Goal: Find specific page/section: Find specific page/section

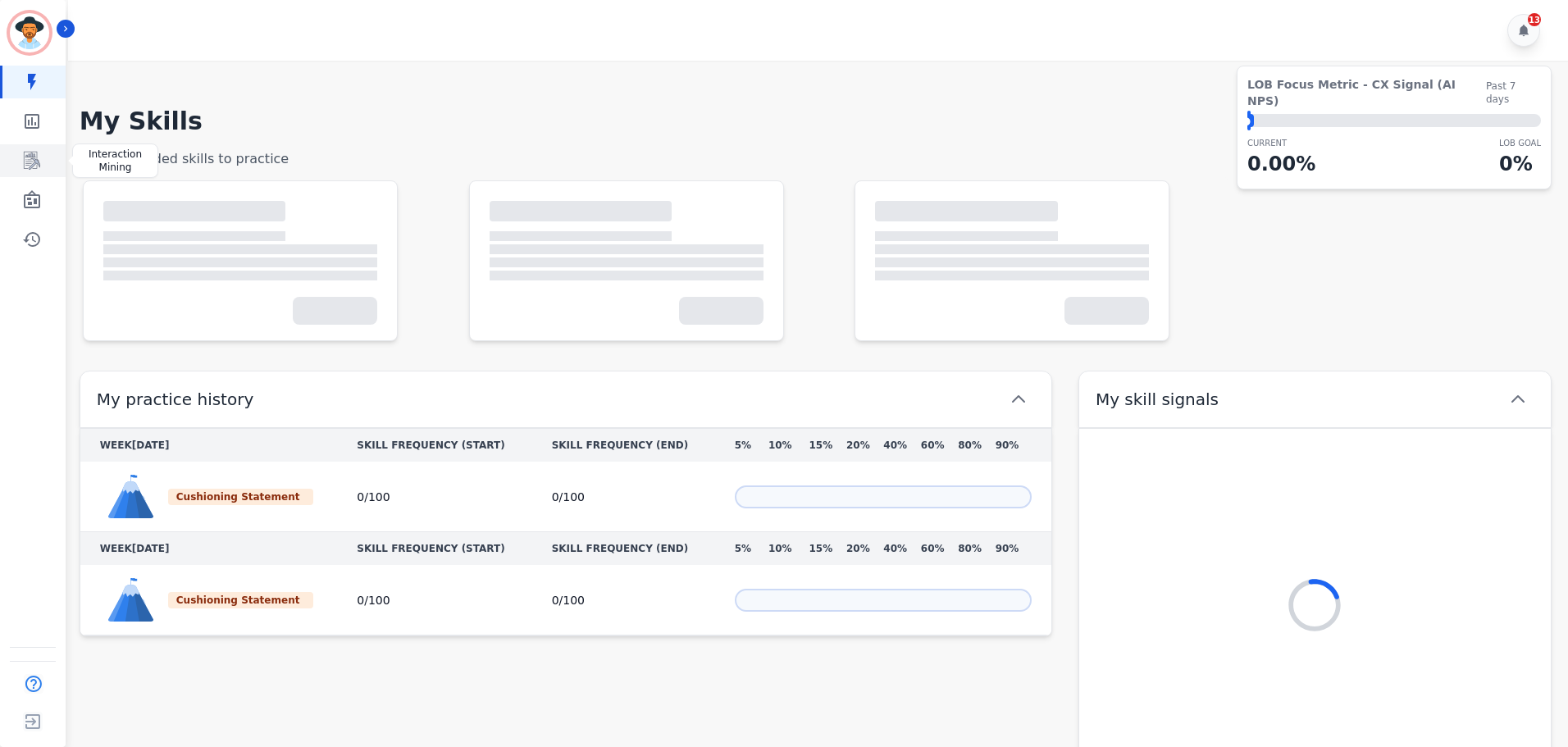
click at [31, 165] on icon "Sidebar" at bounding box center [31, 161] width 20 height 20
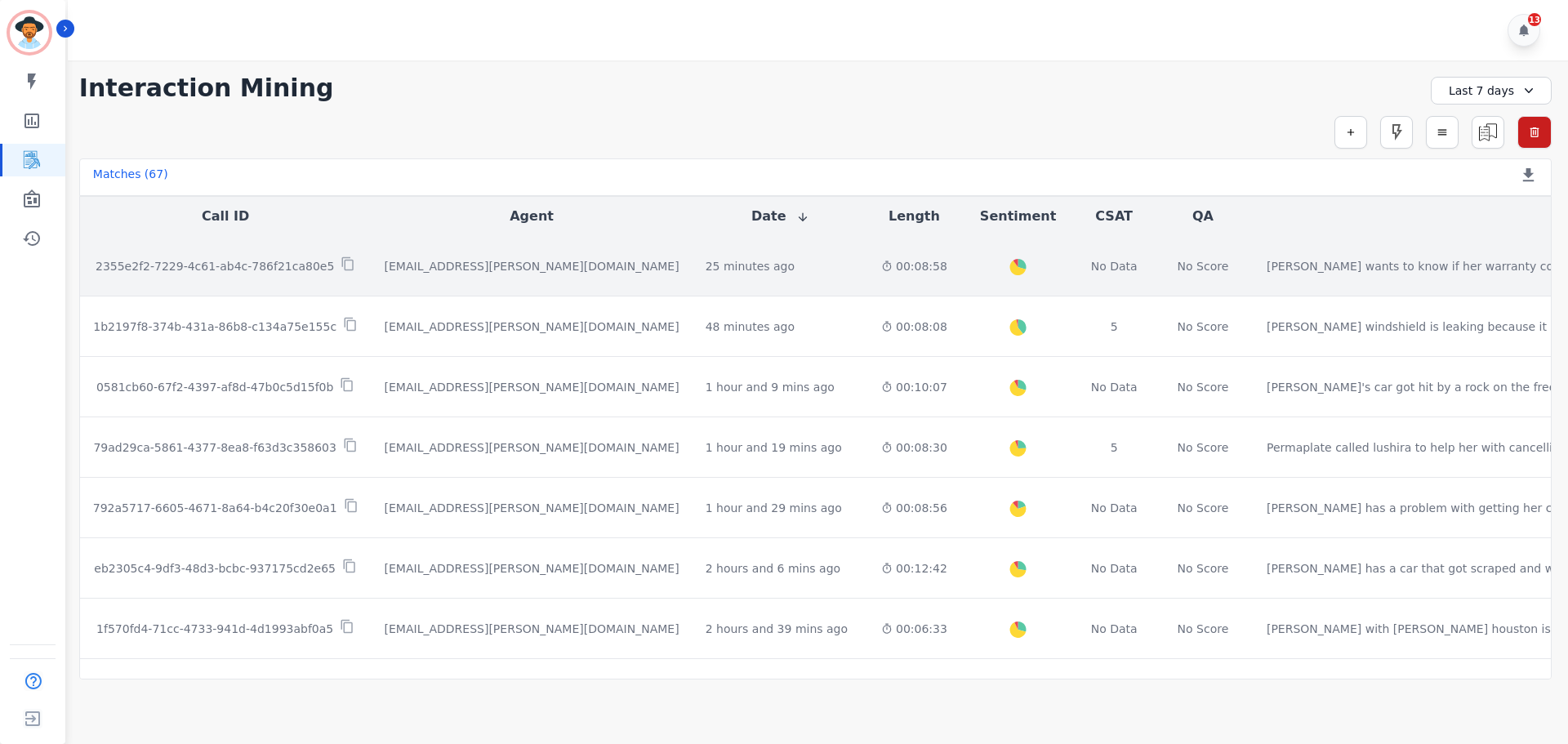
click at [254, 258] on p "2355e2f2-7229-4c61-ab4c-786f21ca80e5" at bounding box center [215, 266] width 238 height 17
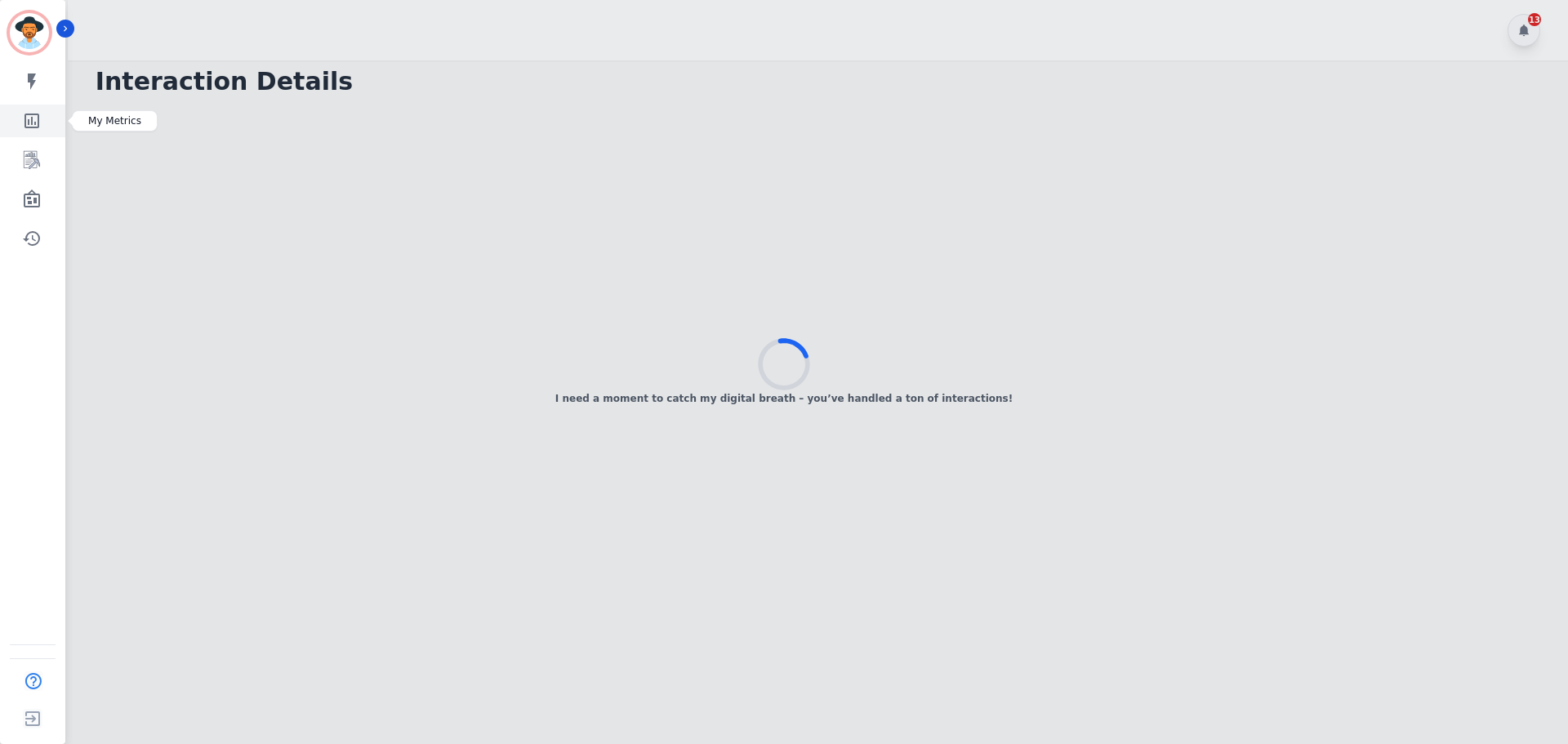
click at [32, 123] on icon "Sidebar" at bounding box center [31, 121] width 15 height 15
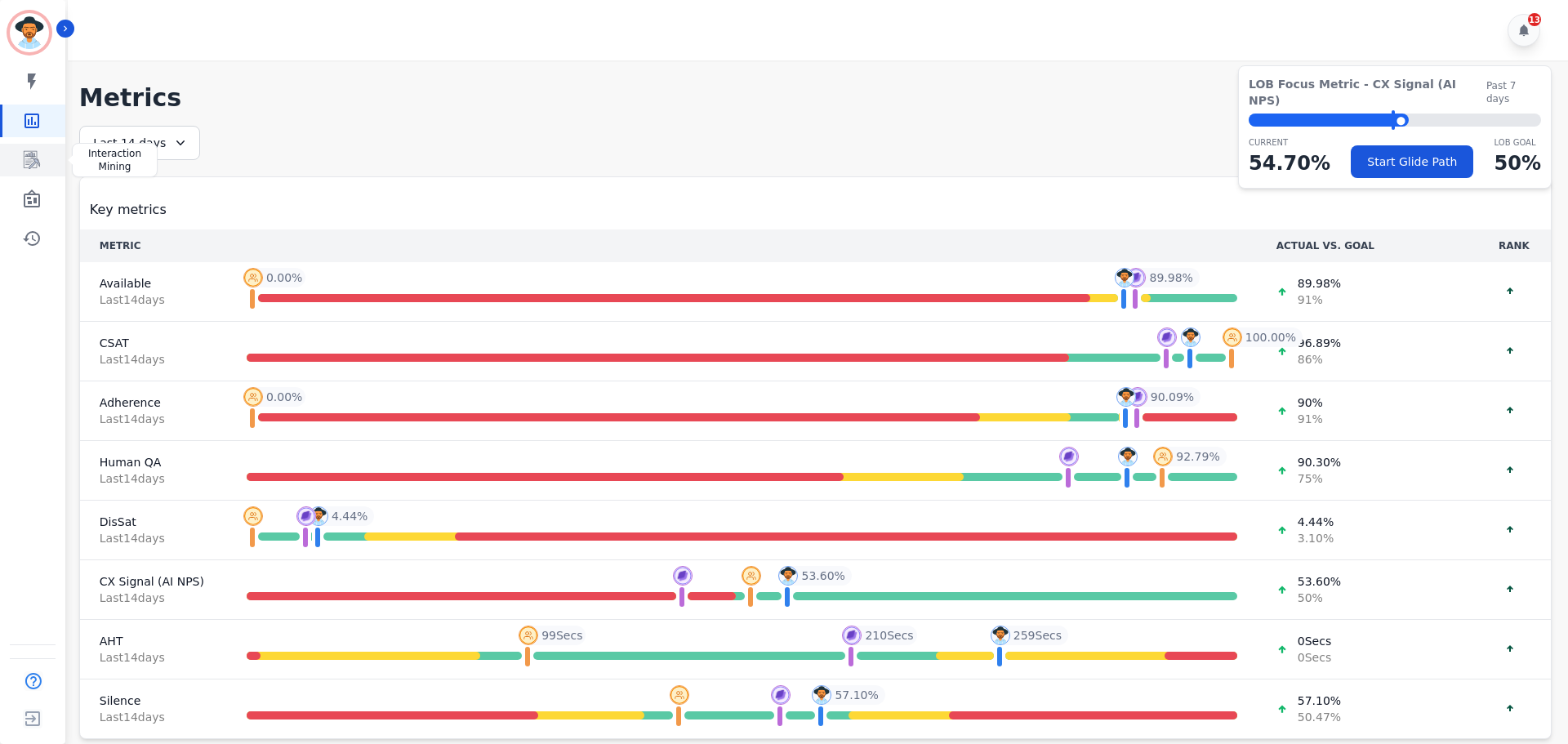
click at [34, 158] on icon "Sidebar" at bounding box center [32, 161] width 13 height 16
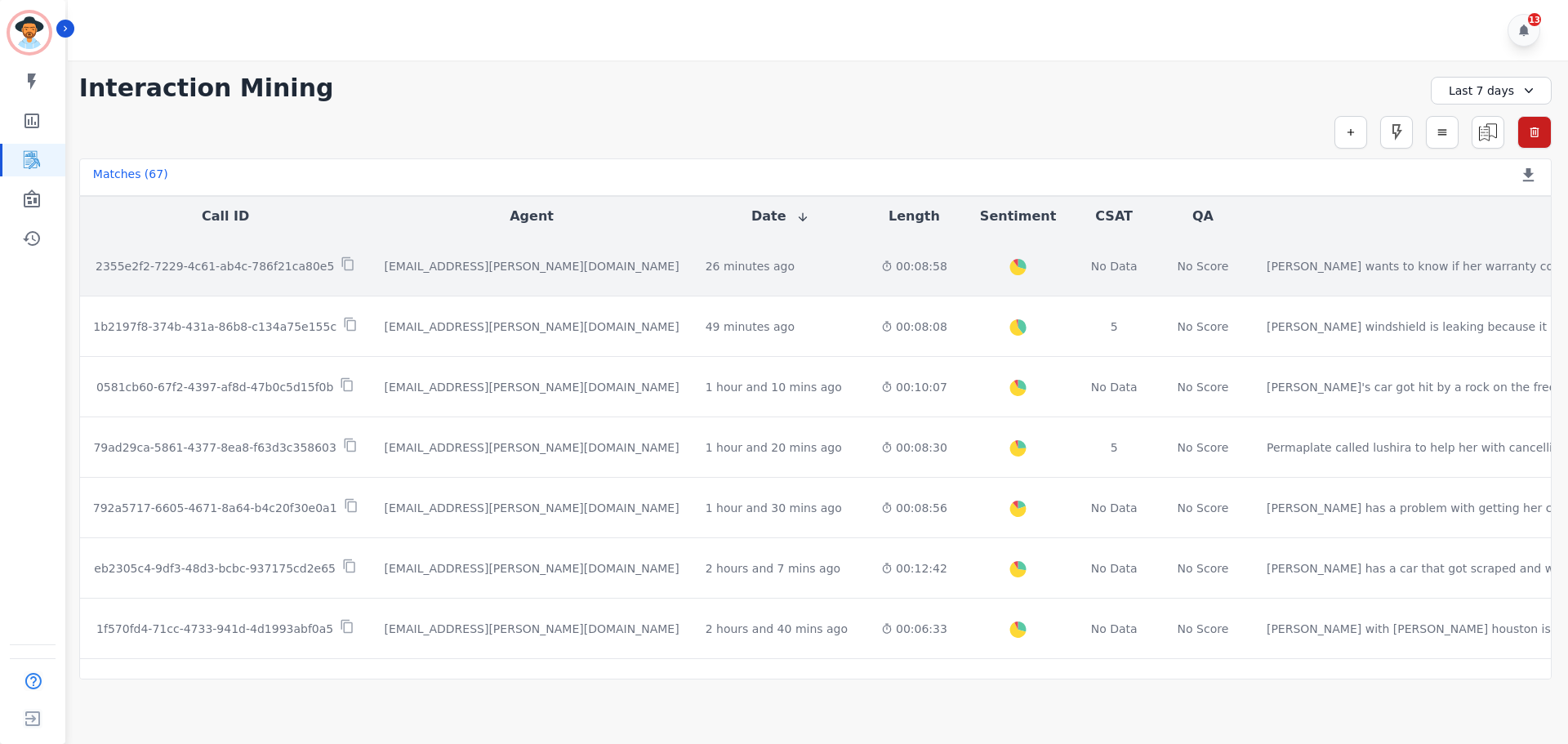
click at [188, 261] on p "2355e2f2-7229-4c61-ab4c-786f21ca80e5" at bounding box center [215, 266] width 238 height 17
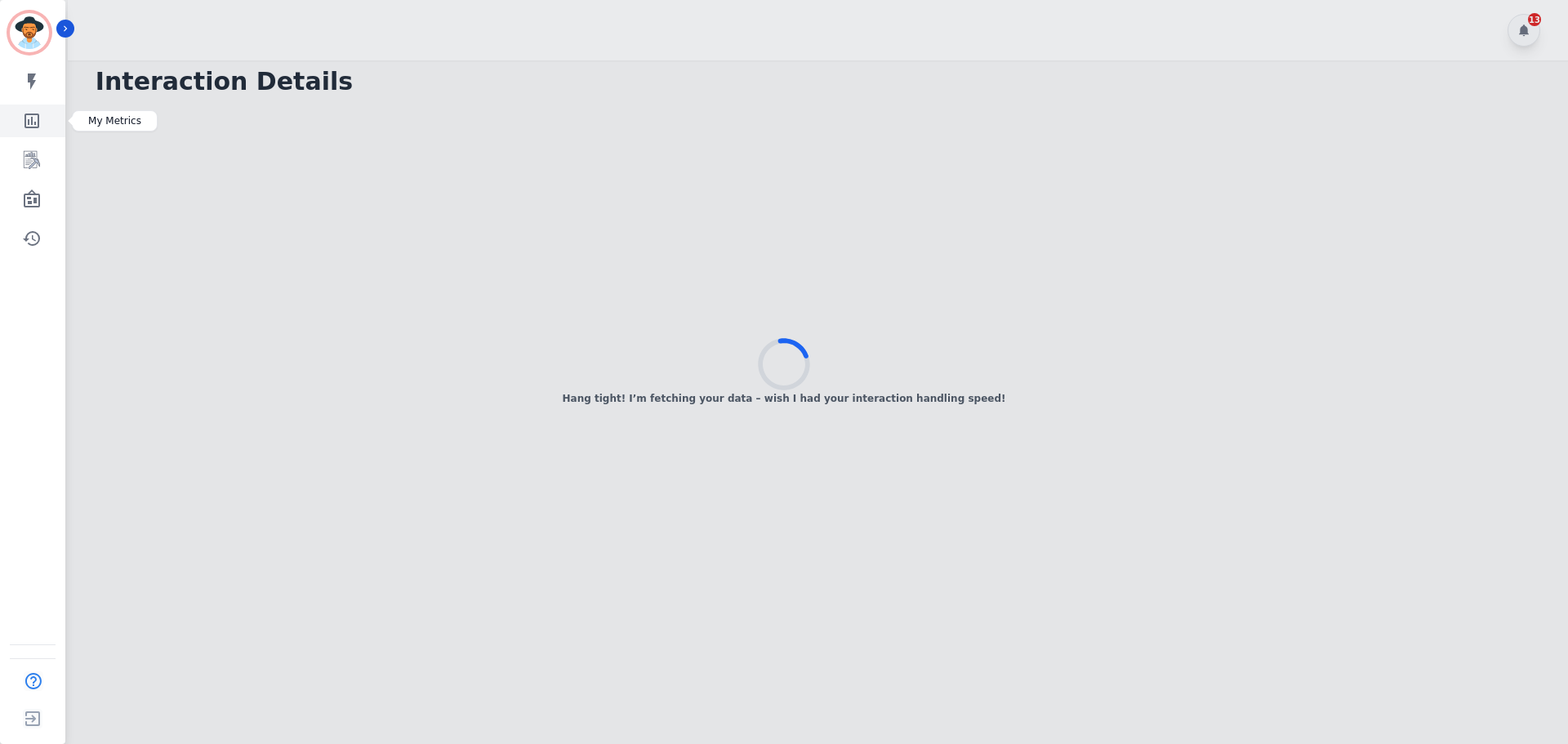
click at [30, 120] on icon "Sidebar" at bounding box center [31, 121] width 20 height 20
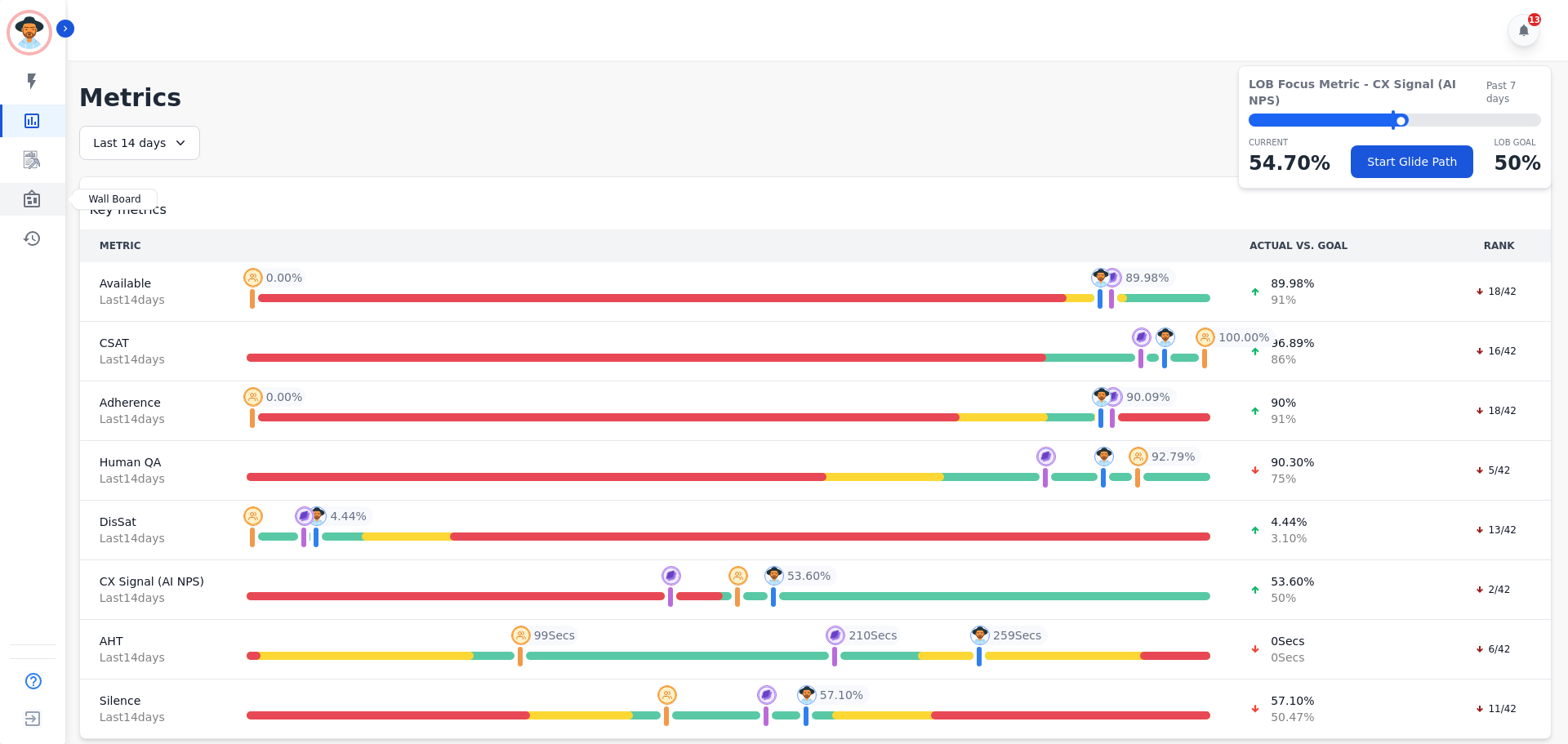
click at [31, 203] on icon "Sidebar" at bounding box center [31, 198] width 17 height 18
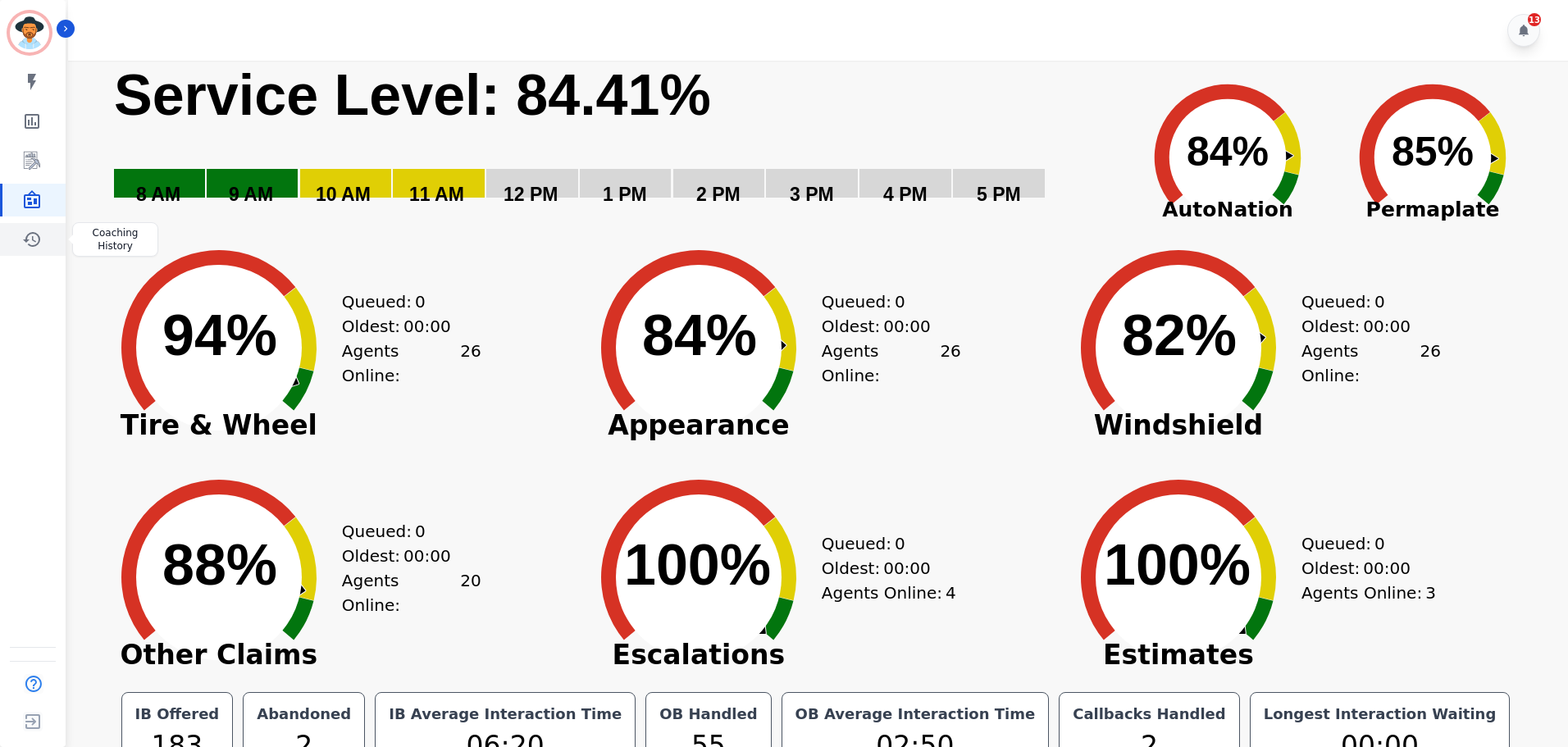
click at [32, 241] on icon "Sidebar" at bounding box center [31, 239] width 20 height 20
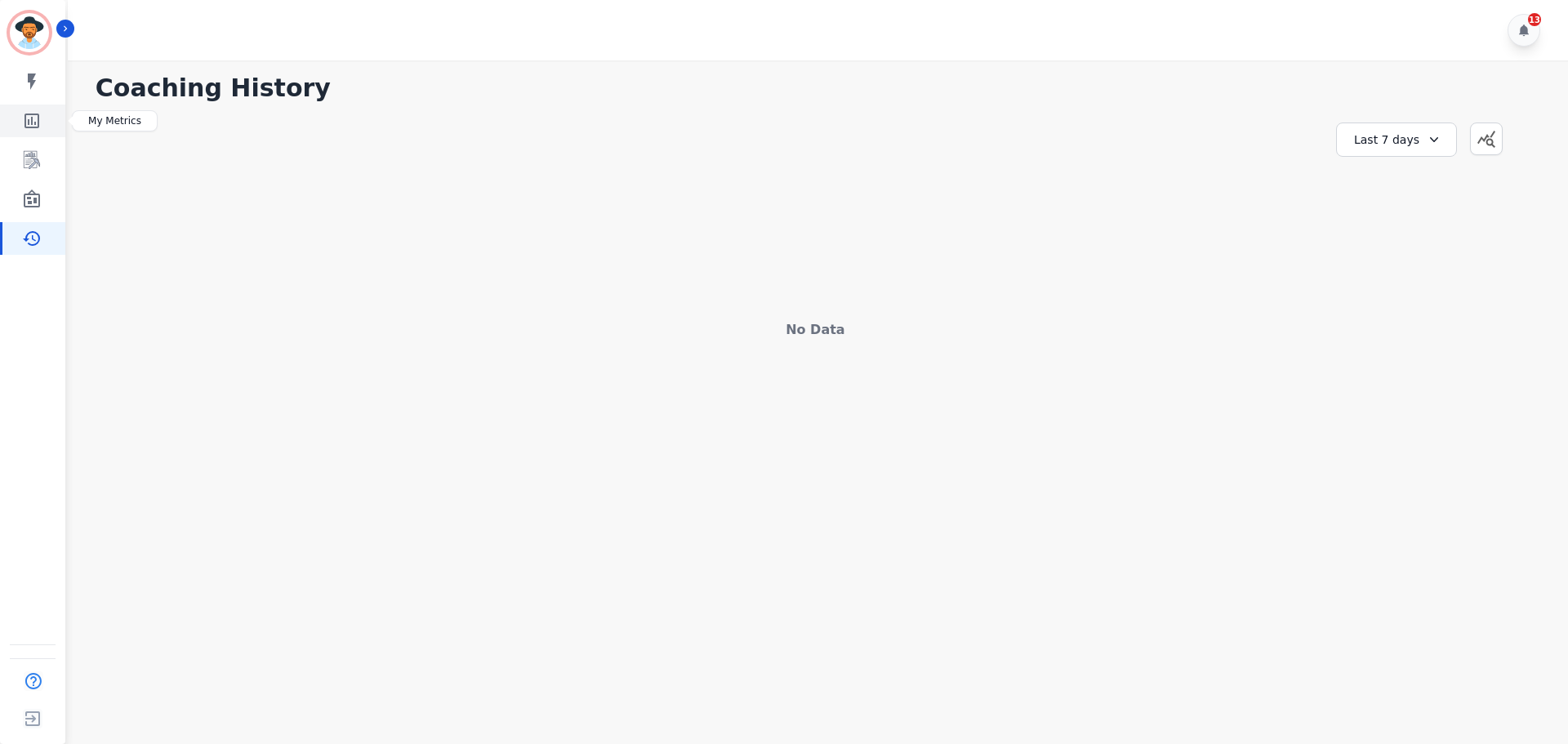
click at [35, 123] on icon "Sidebar" at bounding box center [31, 121] width 15 height 15
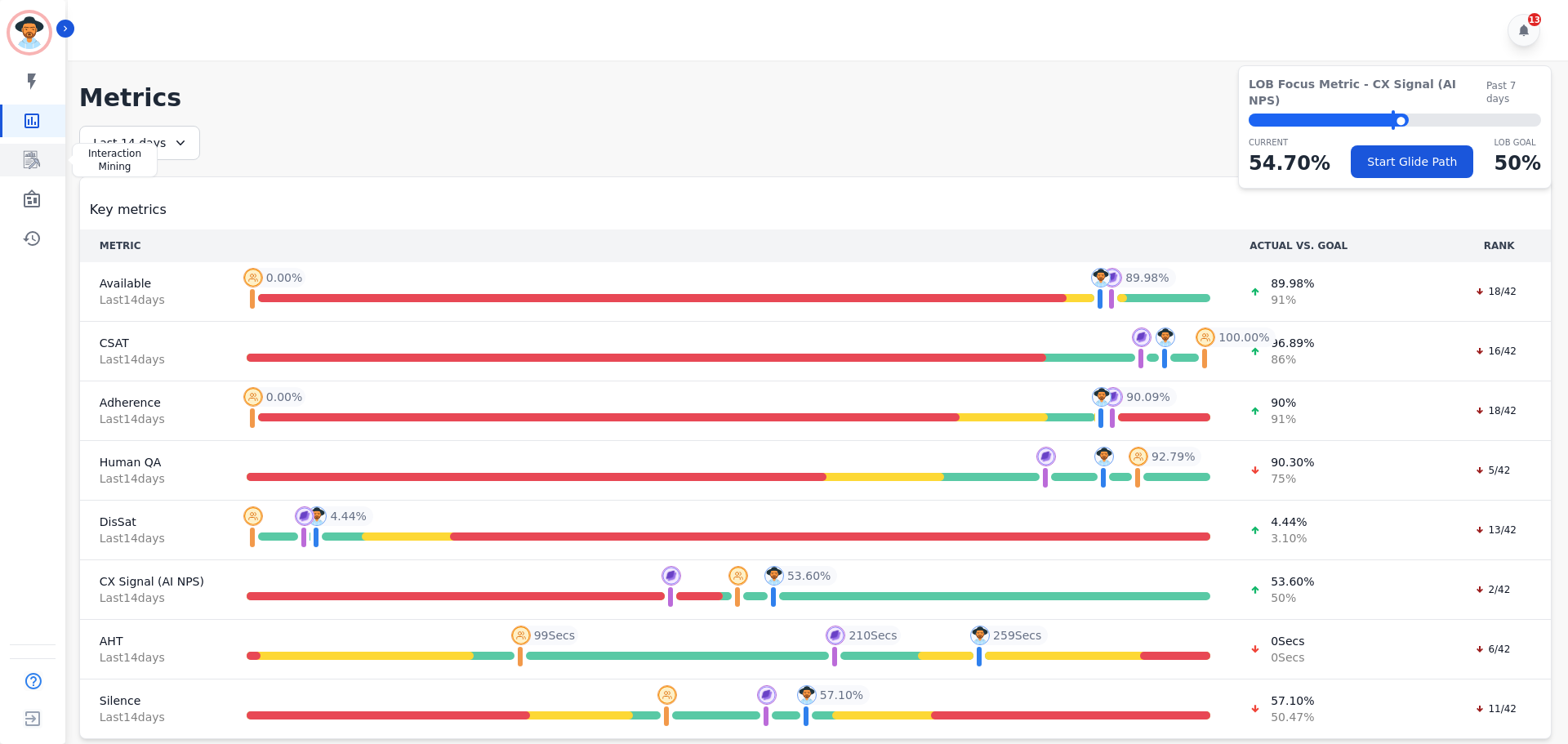
click at [47, 164] on link "Sidebar" at bounding box center [34, 160] width 63 height 33
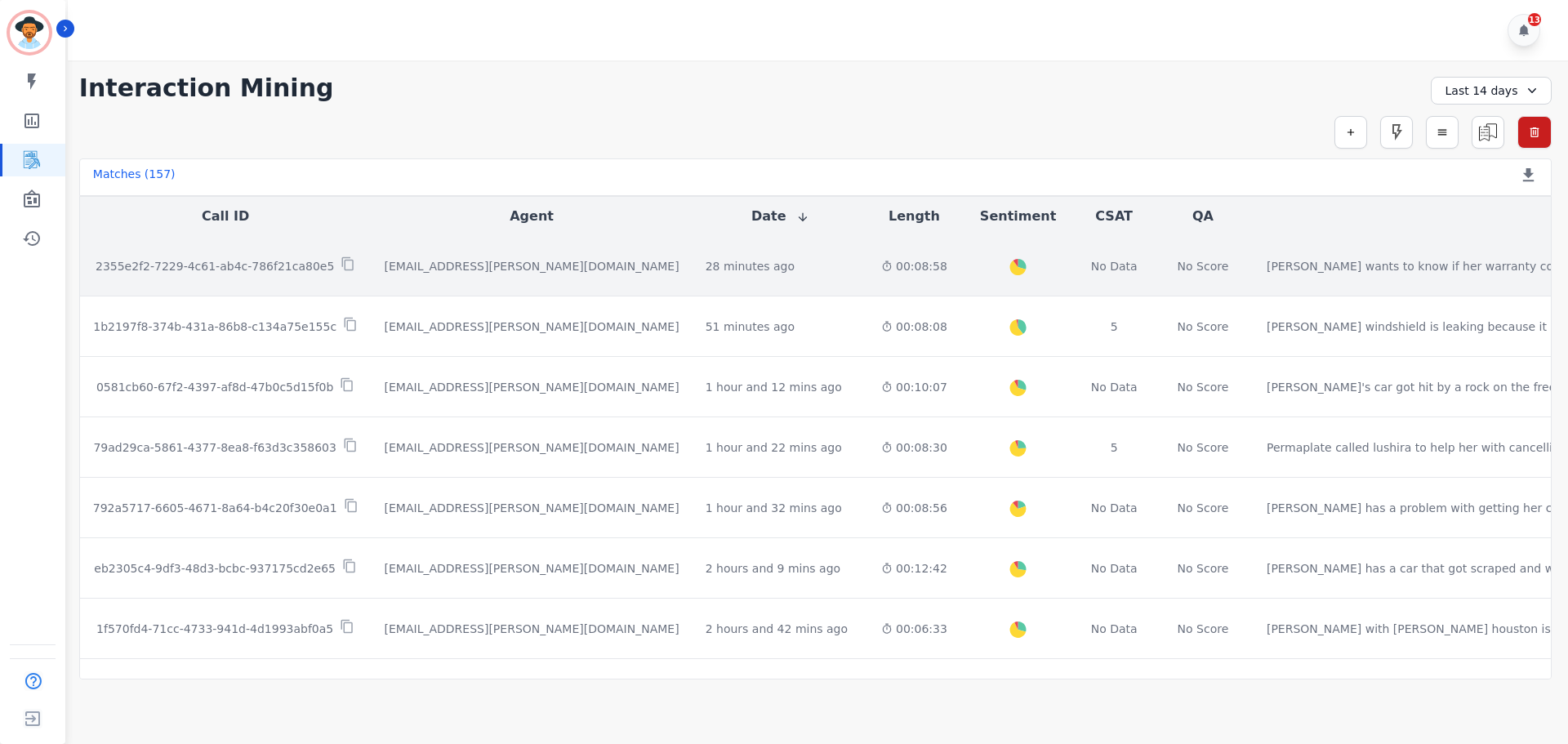
click at [257, 262] on p "2355e2f2-7229-4c61-ab4c-786f21ca80e5" at bounding box center [215, 266] width 238 height 17
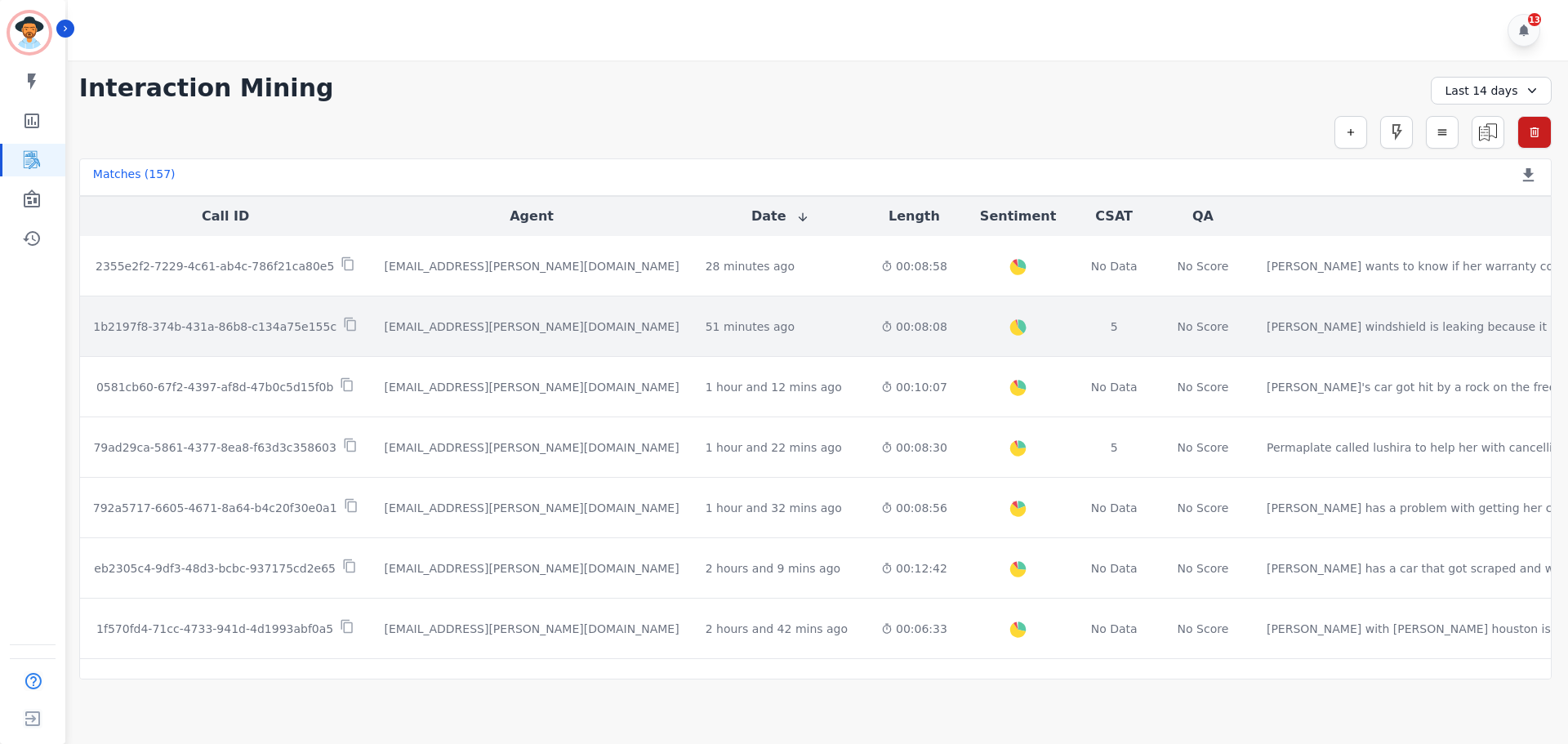
click at [240, 322] on p "1b2197f8-374b-431a-86b8-c134a75e155c" at bounding box center [215, 326] width 244 height 17
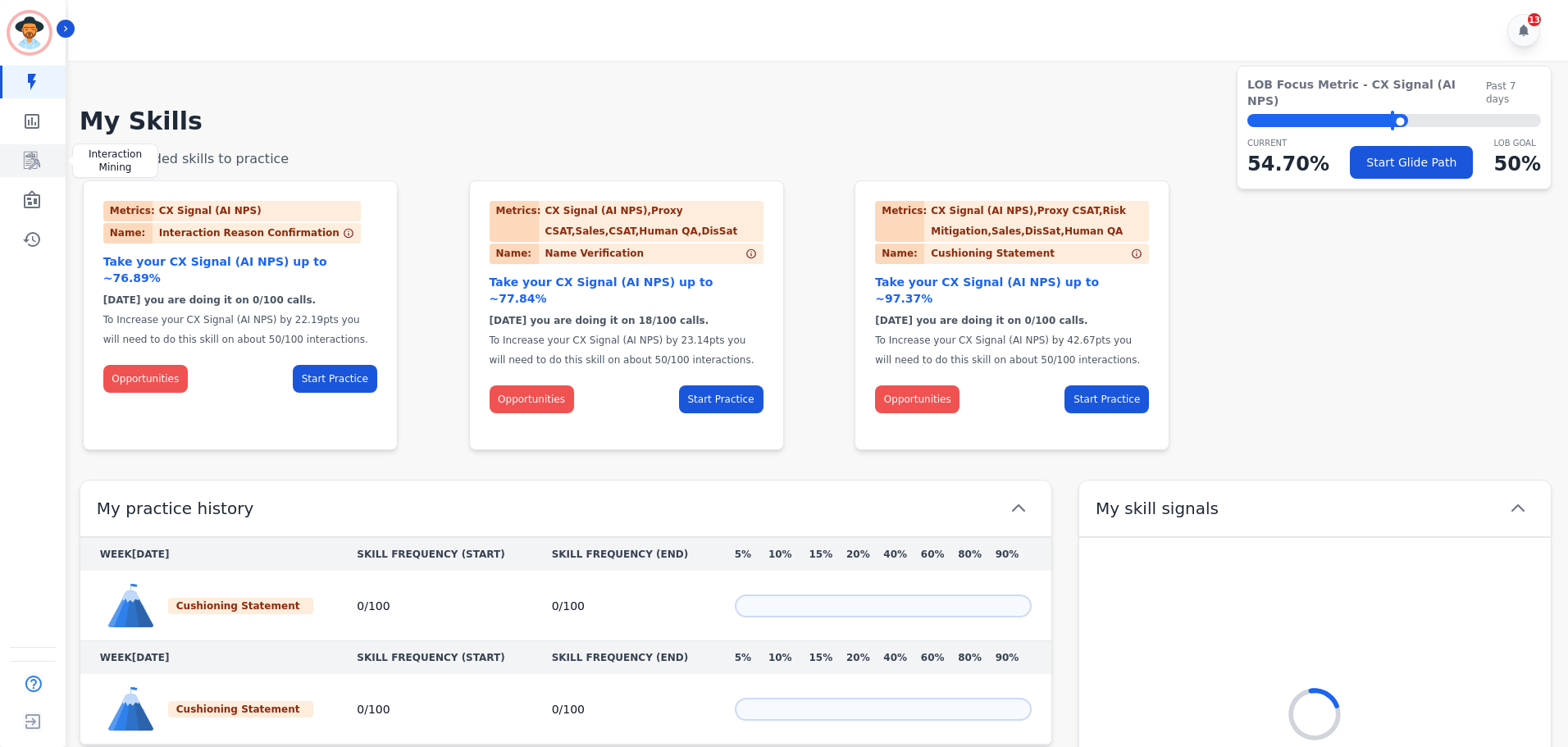
click at [29, 168] on icon "Sidebar" at bounding box center [31, 161] width 20 height 20
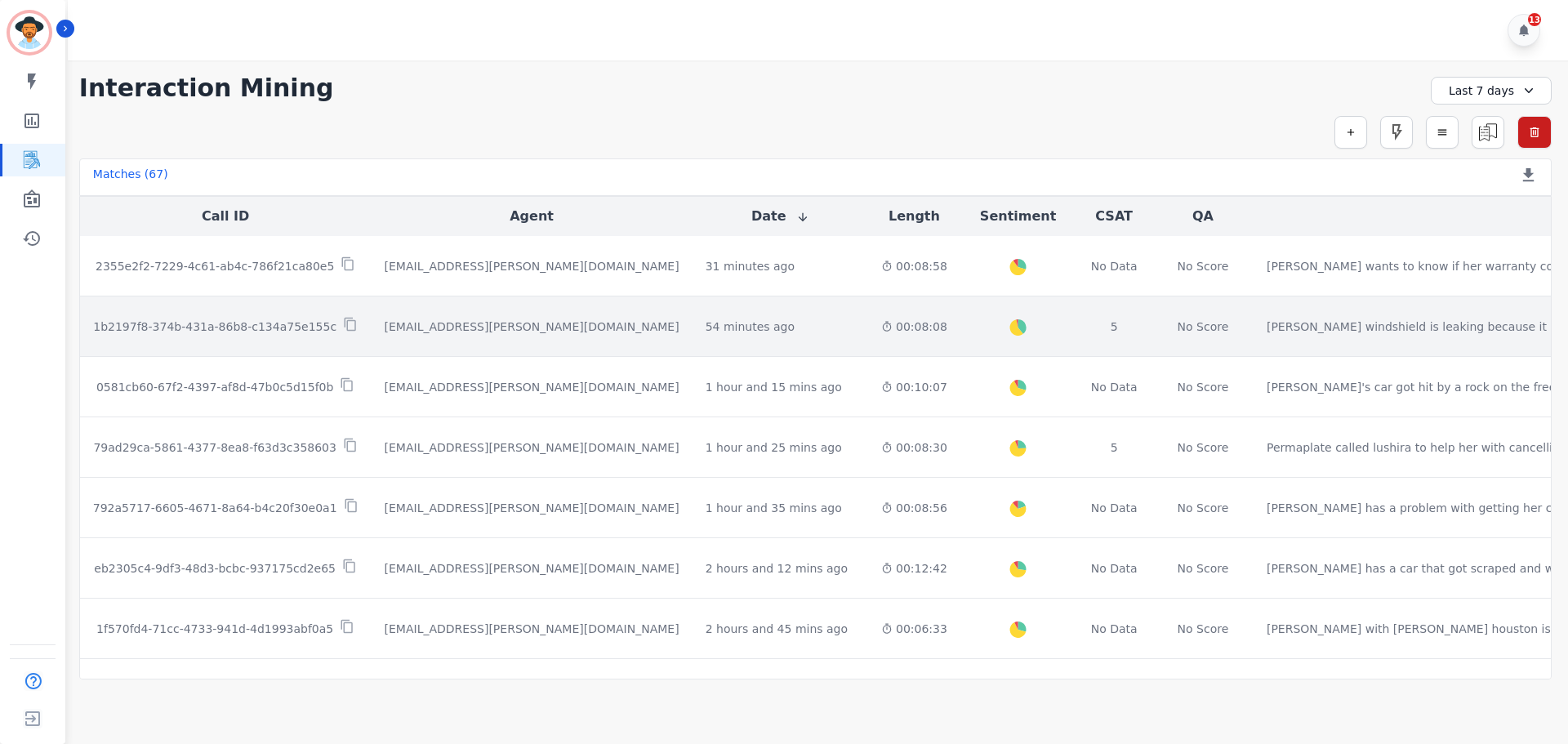
click at [223, 328] on p "1b2197f8-374b-431a-86b8-c134a75e155c" at bounding box center [215, 326] width 244 height 17
